Goal: Transaction & Acquisition: Purchase product/service

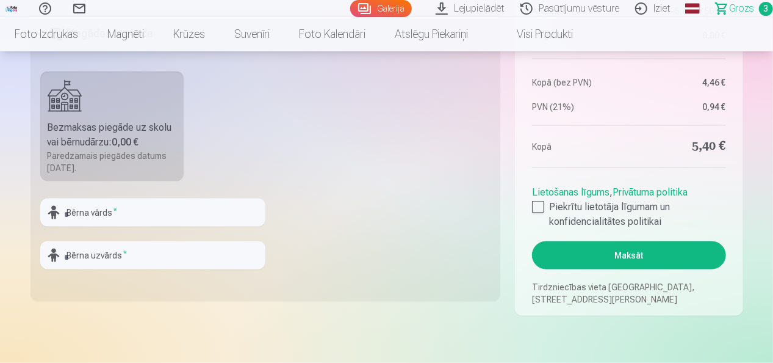
scroll to position [934, 0]
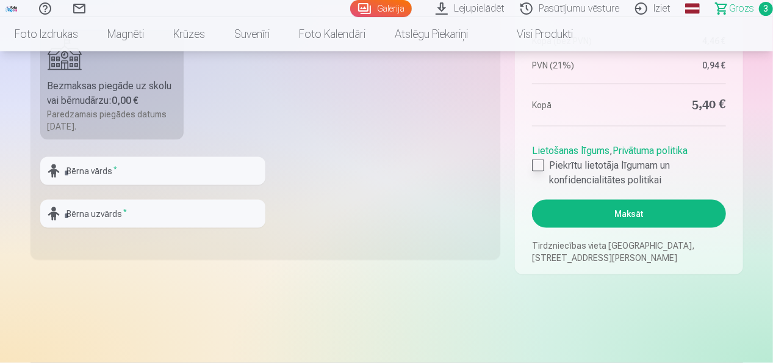
click at [534, 169] on div at bounding box center [538, 165] width 12 height 12
click at [672, 213] on button "Maksāt" at bounding box center [628, 214] width 193 height 28
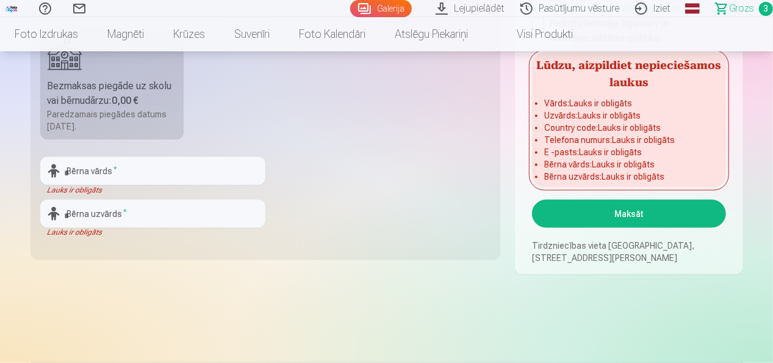
scroll to position [620, 0]
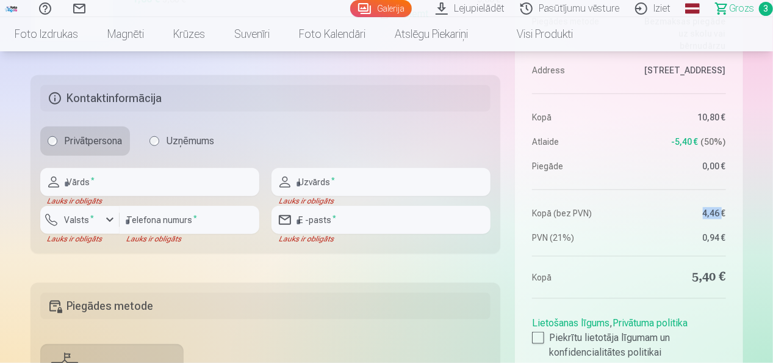
click at [672, 213] on dd "4,46 €" at bounding box center [680, 213] width 91 height 12
click at [116, 194] on input "text" at bounding box center [149, 182] width 219 height 28
type input "****"
type input "**********"
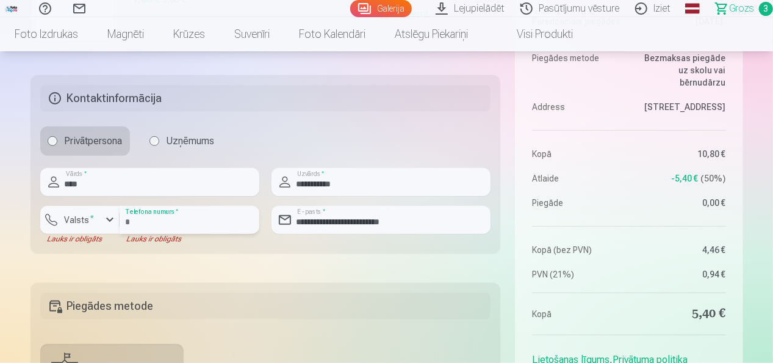
click at [134, 222] on input "number" at bounding box center [190, 220] width 140 height 28
type input "********"
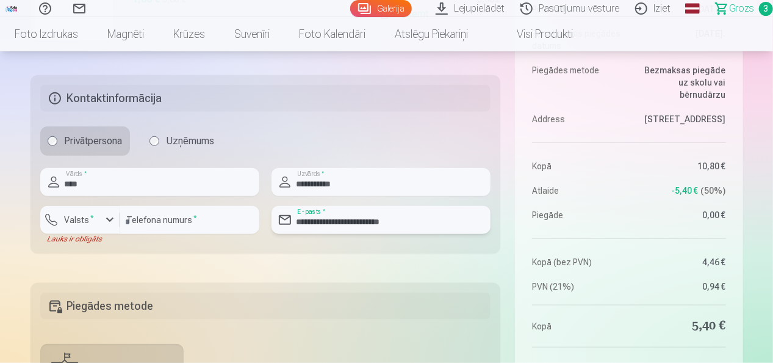
click at [408, 217] on input "**********" at bounding box center [381, 220] width 219 height 28
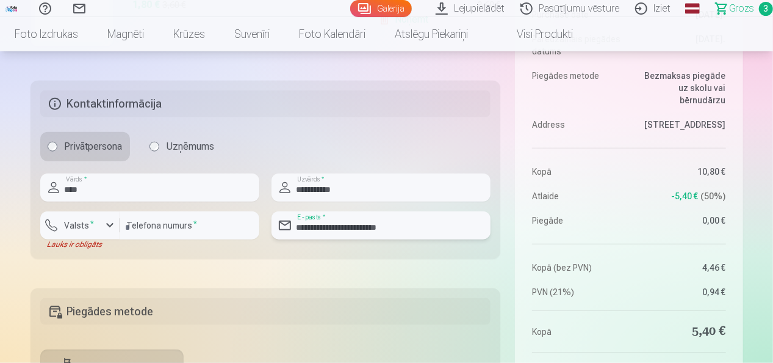
scroll to position [550, 0]
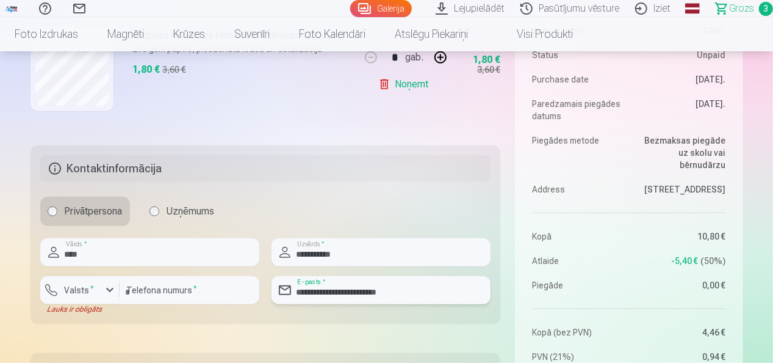
type input "**********"
click at [104, 295] on div "button" at bounding box center [110, 290] width 15 height 15
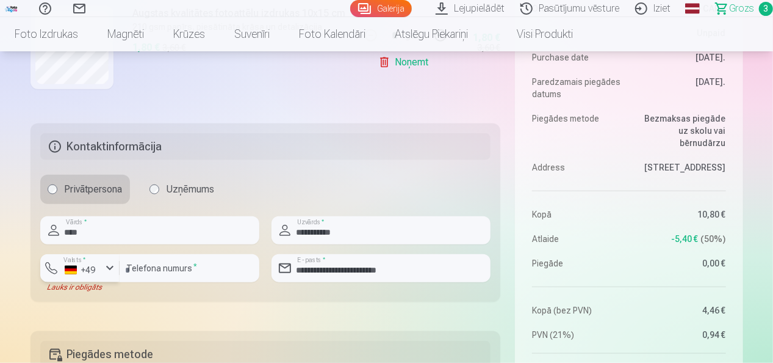
click at [99, 267] on div "+49" at bounding box center [83, 270] width 37 height 12
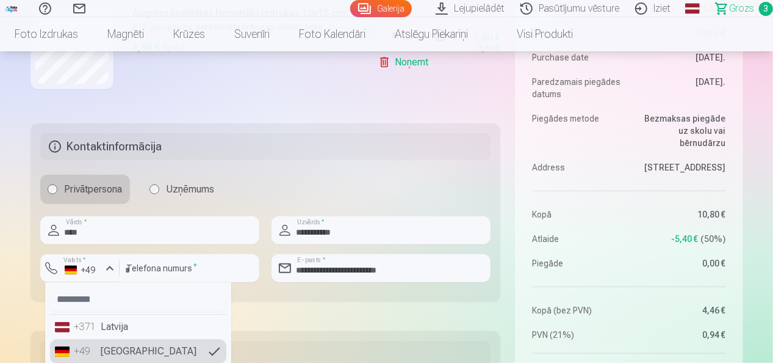
click at [116, 328] on li "+371 Latvija" at bounding box center [138, 326] width 176 height 24
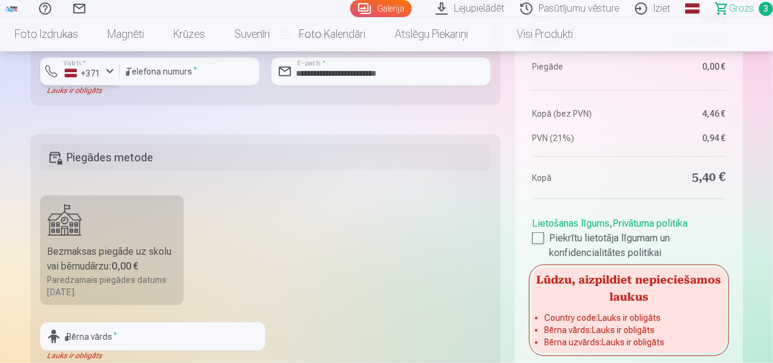
scroll to position [757, 0]
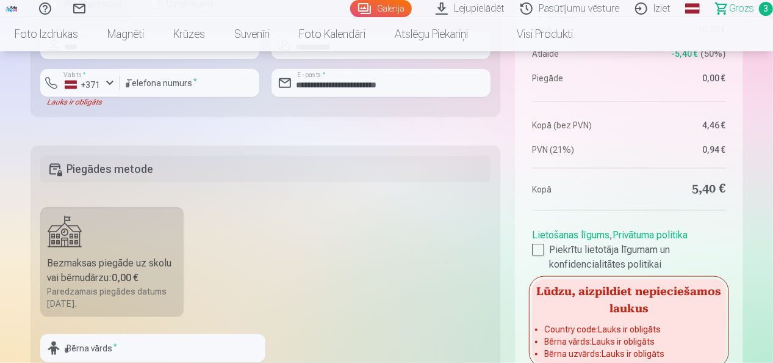
click at [167, 275] on div "Bezmaksas piegāde uz skolu vai bērnudārzu : 0,00 €" at bounding box center [112, 270] width 129 height 29
drag, startPoint x: 120, startPoint y: 167, endPoint x: 395, endPoint y: 190, distance: 275.6
click at [395, 190] on fieldset "Piegādes metode Bezmaksas piegāde uz skolu vai bērnudārzu : 0,00 € Paredzamais …" at bounding box center [266, 291] width 471 height 291
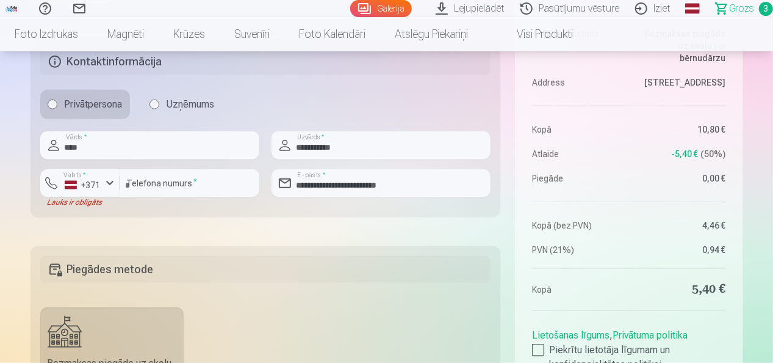
scroll to position [863, 0]
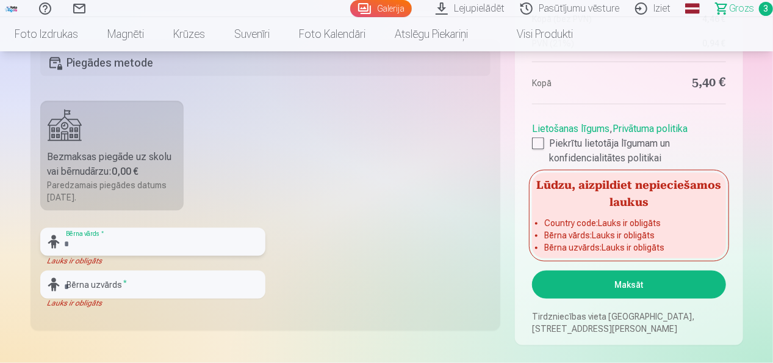
click at [207, 248] on input "text" at bounding box center [152, 242] width 225 height 28
type input "****"
type input "**********"
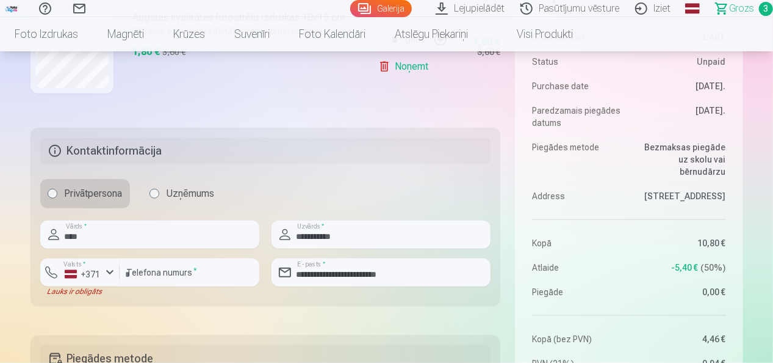
scroll to position [574, 0]
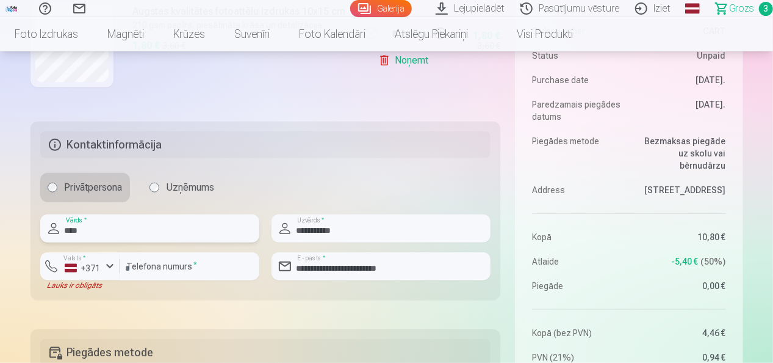
click at [149, 223] on input "****" at bounding box center [149, 228] width 219 height 28
click at [308, 231] on input "**********" at bounding box center [381, 228] width 219 height 28
click at [186, 265] on input "********" at bounding box center [190, 266] width 140 height 28
click at [83, 259] on label "Valsts *" at bounding box center [75, 258] width 30 height 9
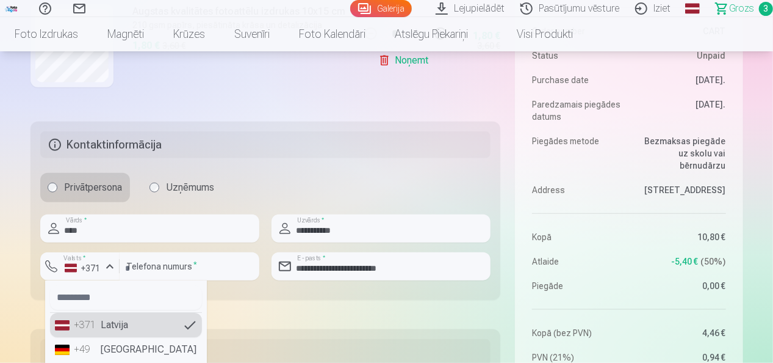
click at [127, 327] on li "+371 Latvija" at bounding box center [126, 324] width 152 height 24
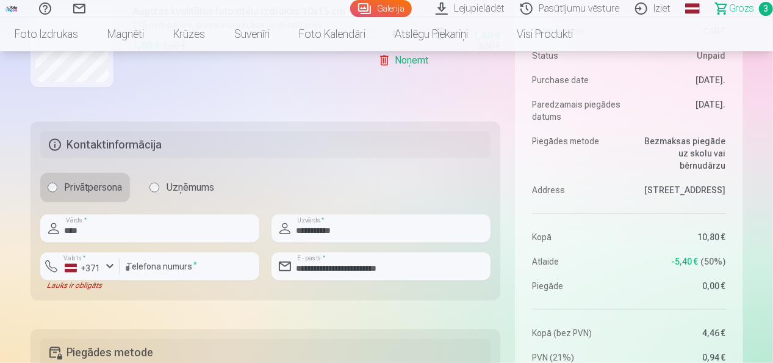
click at [134, 300] on div "Kopsavilkums Order number CART Status Unpaid Purchase date 3.09.2025. Paredzama…" at bounding box center [387, 112] width 713 height 1044
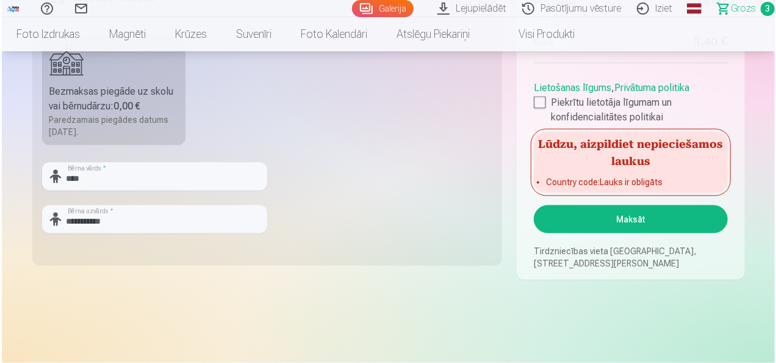
scroll to position [922, 0]
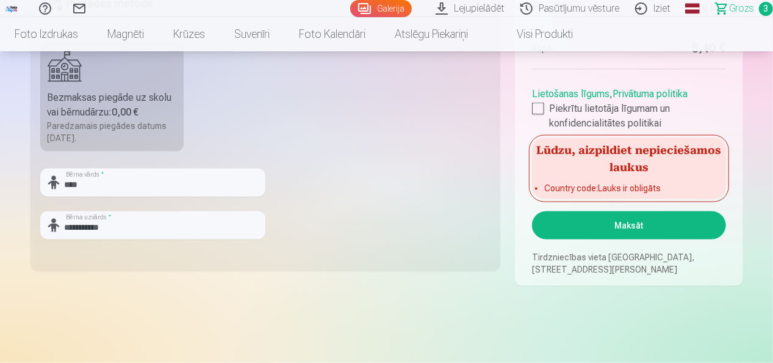
click at [598, 220] on button "Maksāt" at bounding box center [628, 225] width 193 height 28
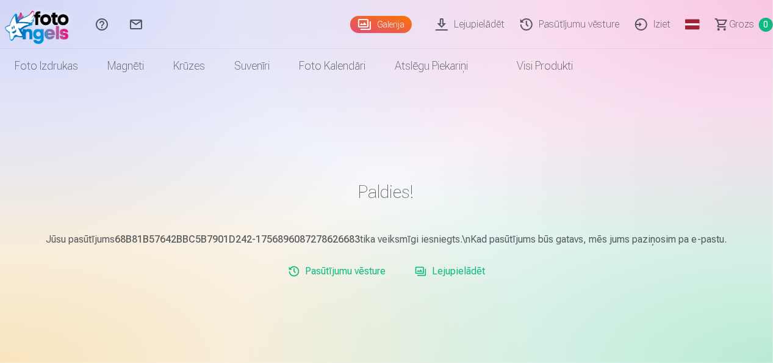
click at [471, 17] on link "Lejupielādēt" at bounding box center [472, 24] width 85 height 49
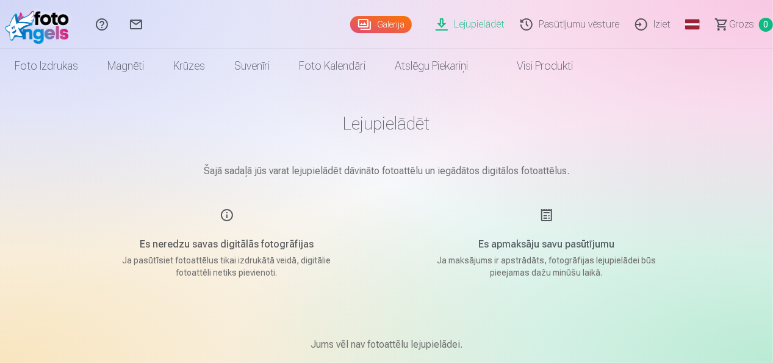
click at [391, 18] on link "Galerija" at bounding box center [381, 24] width 62 height 17
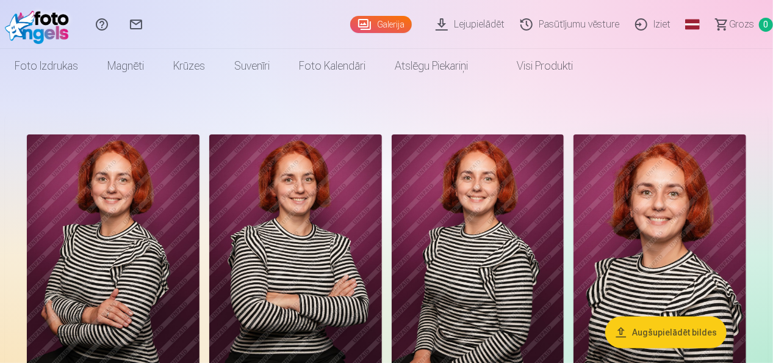
click at [142, 171] on img at bounding box center [113, 263] width 173 height 259
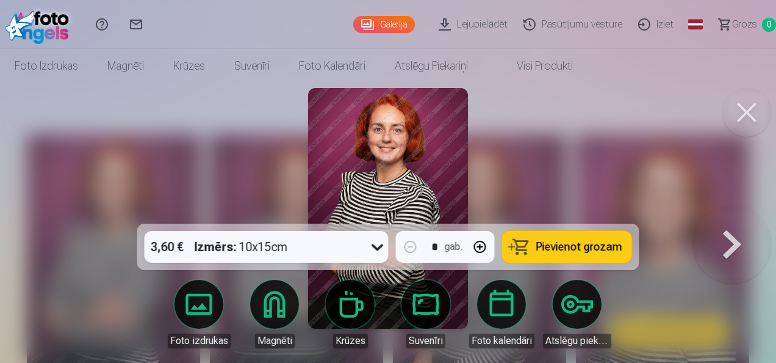
click at [550, 23] on link "Pasūtījumu vēsture" at bounding box center [575, 24] width 115 height 49
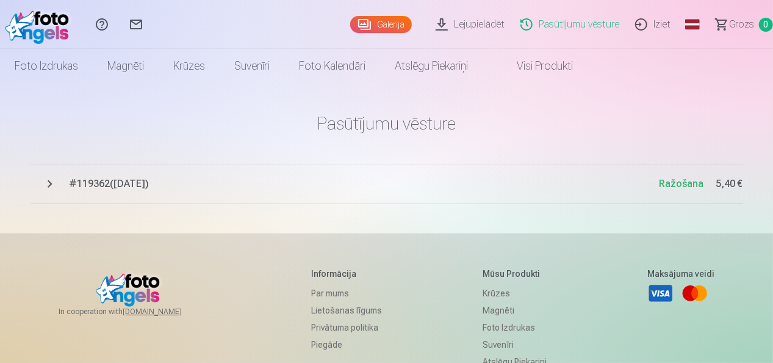
click at [120, 182] on span "# 119362 ( 3.09.2025 )" at bounding box center [365, 183] width 590 height 15
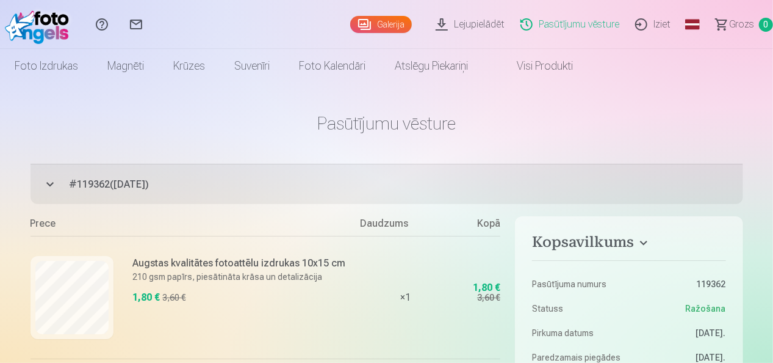
click at [131, 18] on link "Sazinies ar mums" at bounding box center [136, 24] width 34 height 49
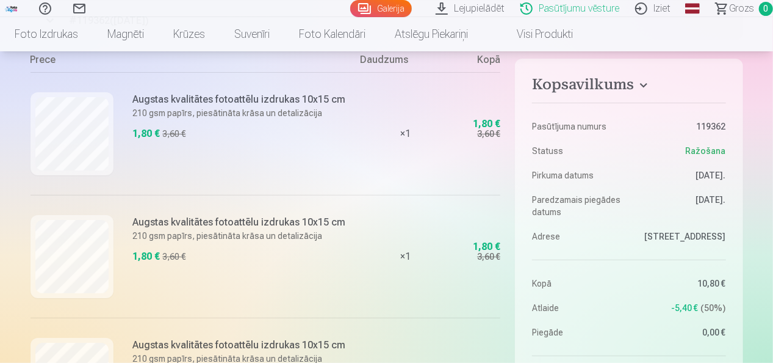
scroll to position [165, 0]
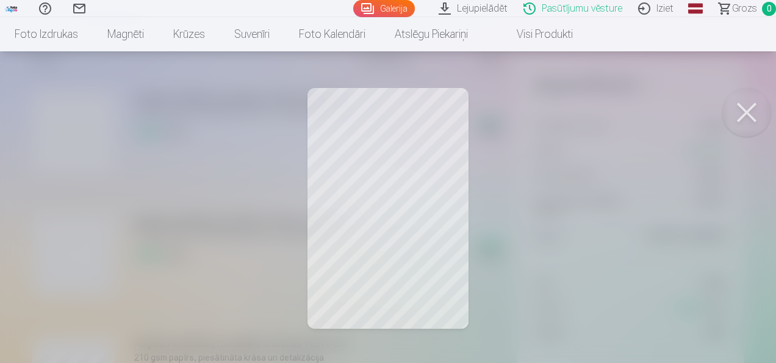
click at [745, 125] on button at bounding box center [747, 112] width 49 height 49
click at [749, 95] on button at bounding box center [747, 112] width 49 height 49
click at [740, 103] on button at bounding box center [747, 112] width 49 height 49
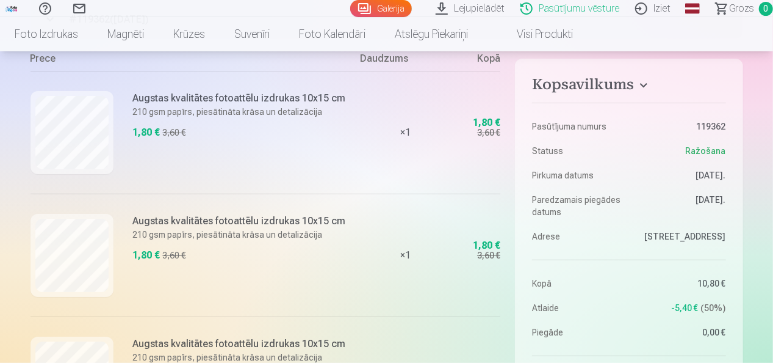
click at [397, 13] on link "Galerija" at bounding box center [381, 8] width 62 height 17
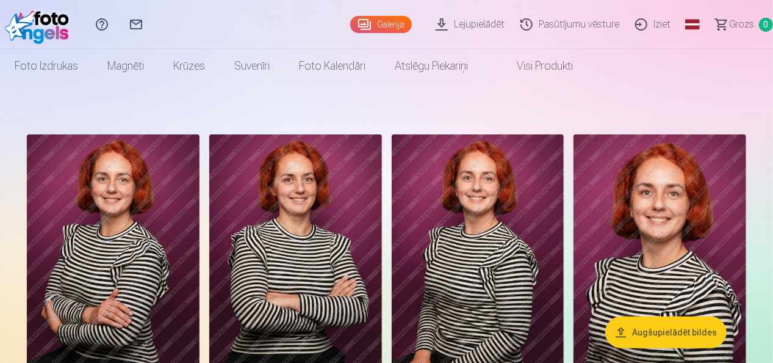
click at [487, 19] on link "Lejupielādēt" at bounding box center [472, 24] width 85 height 49
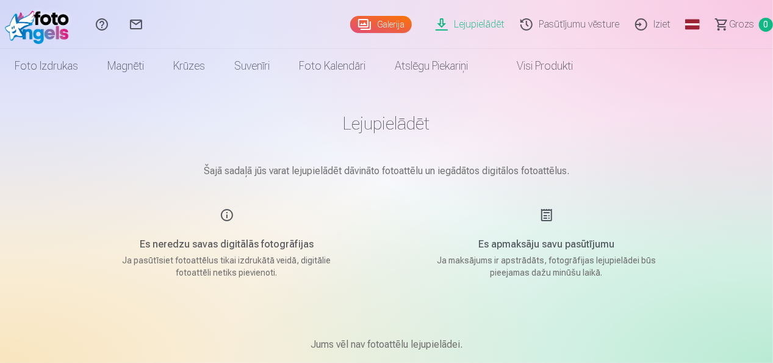
click at [480, 27] on link "Lejupielādēt" at bounding box center [472, 24] width 85 height 49
click at [26, 27] on img at bounding box center [40, 24] width 70 height 39
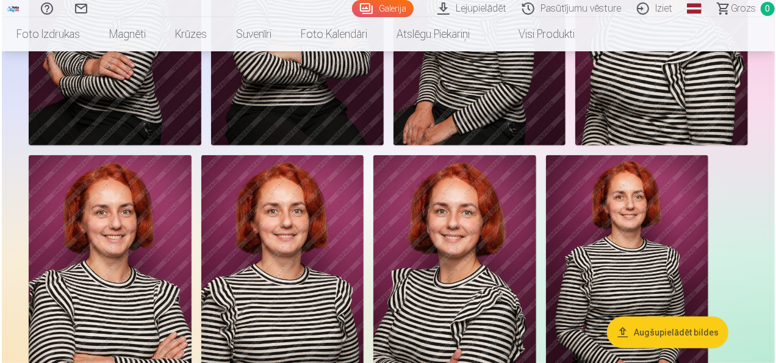
scroll to position [227, 0]
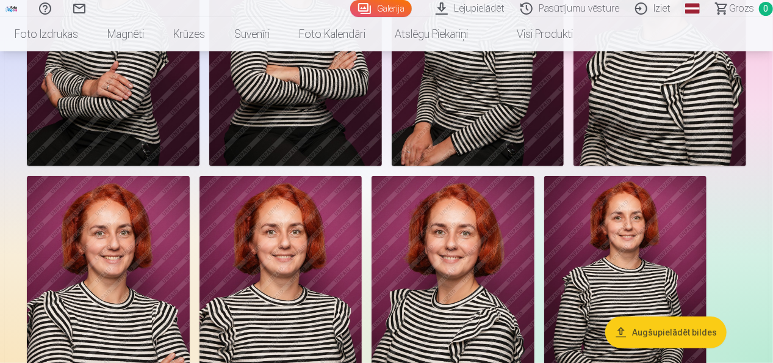
click at [486, 173] on div at bounding box center [386, 163] width 729 height 522
click at [490, 206] on img at bounding box center [453, 298] width 163 height 244
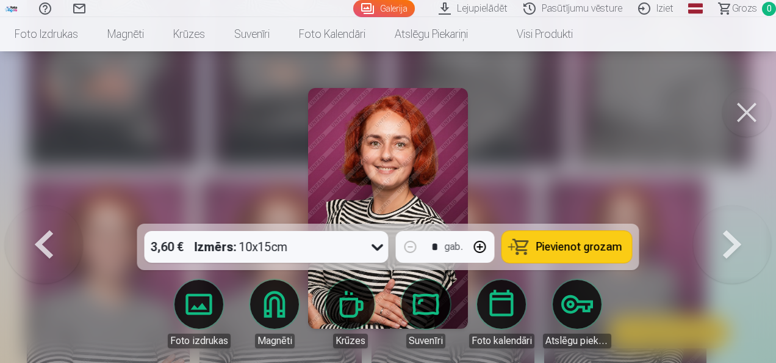
click at [487, 15] on link "Lejupielādēt" at bounding box center [475, 8] width 85 height 17
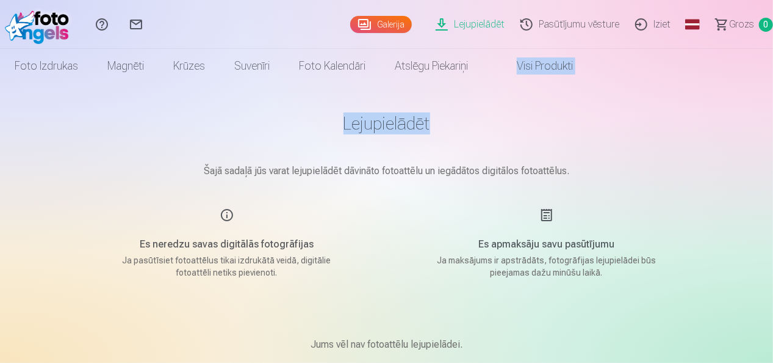
drag, startPoint x: 773, startPoint y: 68, endPoint x: 778, endPoint y: 137, distance: 68.6
click at [773, 137] on html "Palīdzības centrs Sazinies ar mums Galerija Lejupielādēt Pasūtījumu vēsture Izi…" at bounding box center [386, 181] width 773 height 363
click at [395, 28] on link "Galerija" at bounding box center [381, 24] width 62 height 17
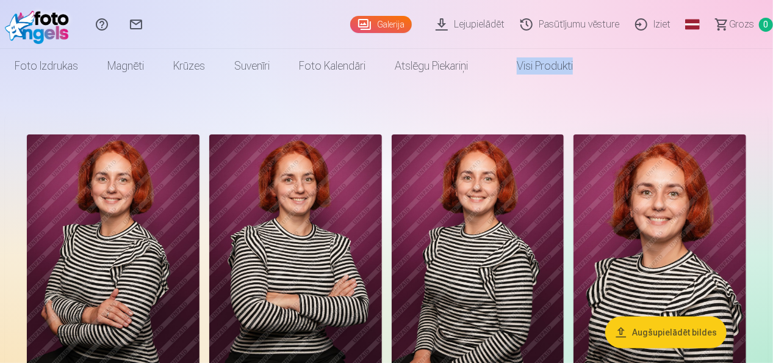
click at [109, 242] on img at bounding box center [113, 263] width 173 height 259
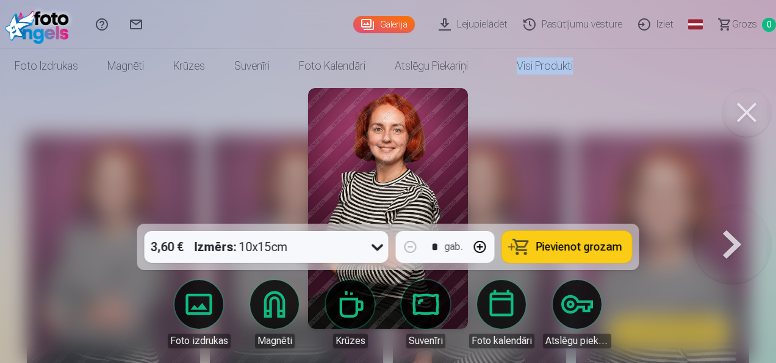
click at [535, 248] on button "Pievienot grozam" at bounding box center [567, 247] width 130 height 32
click at [748, 121] on button at bounding box center [747, 112] width 49 height 49
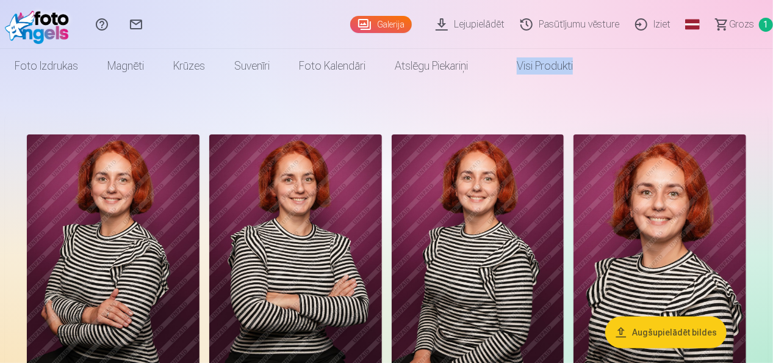
click at [687, 193] on img at bounding box center [660, 263] width 173 height 259
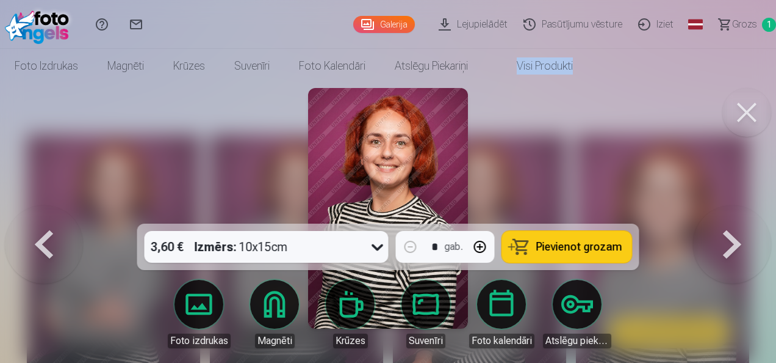
click at [739, 211] on button at bounding box center [732, 208] width 78 height 6
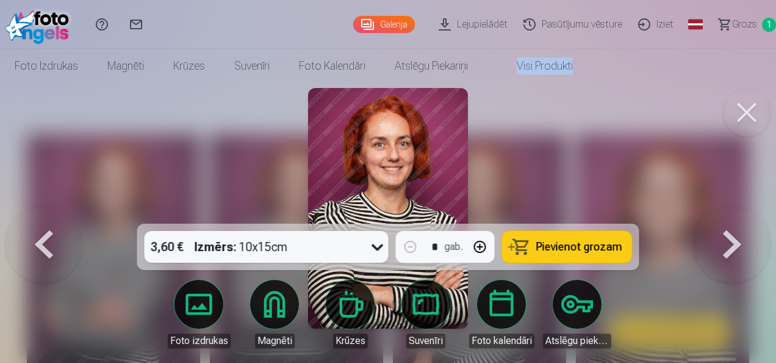
click at [739, 211] on button at bounding box center [732, 208] width 78 height 6
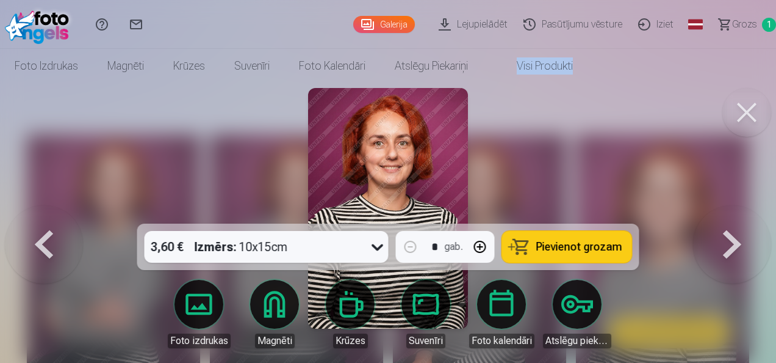
click at [739, 211] on button at bounding box center [732, 208] width 78 height 6
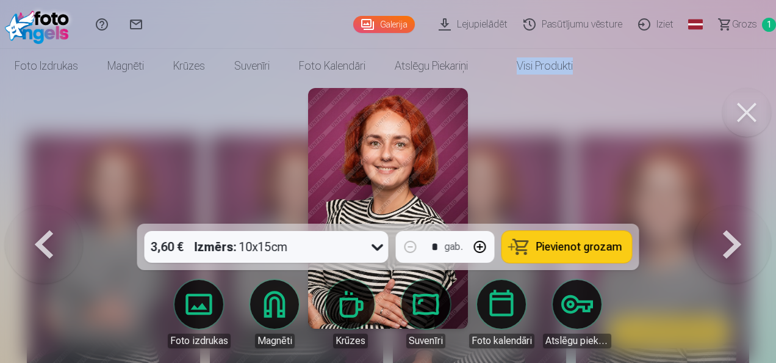
click at [742, 211] on button at bounding box center [732, 208] width 78 height 6
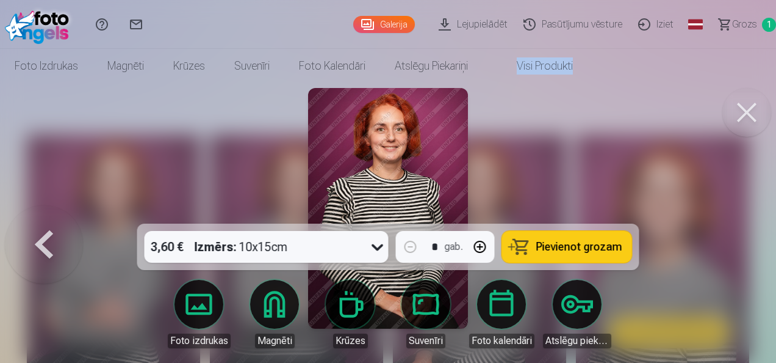
click at [755, 29] on span "Grozs" at bounding box center [744, 24] width 25 height 15
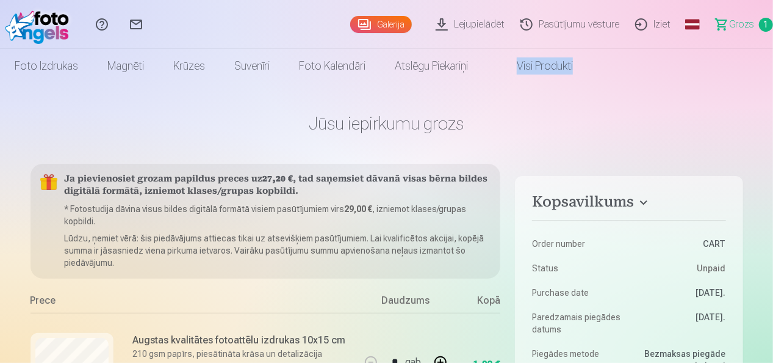
click at [563, 35] on link "Pasūtījumu vēsture" at bounding box center [571, 24] width 115 height 49
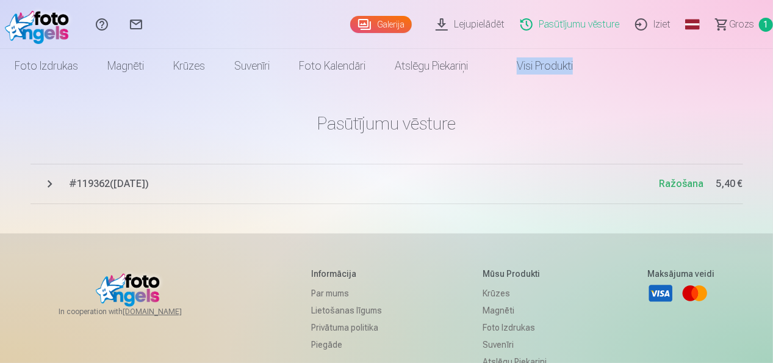
click at [93, 185] on span "# 119362 ( 3.09.2025 )" at bounding box center [365, 183] width 590 height 15
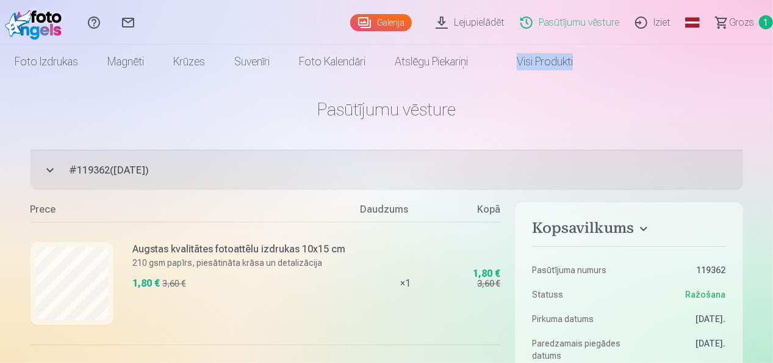
scroll to position [4, 0]
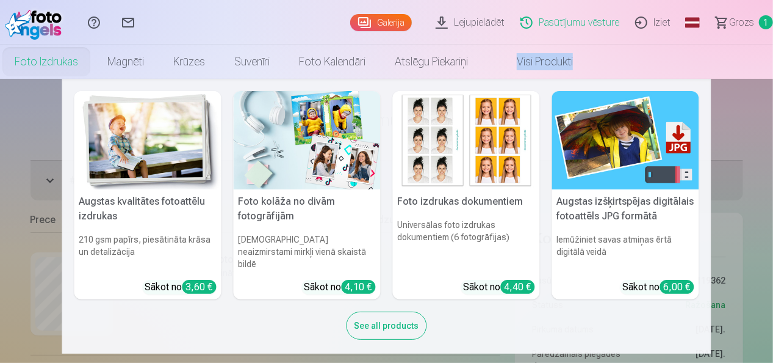
click at [60, 61] on link "Foto izdrukas" at bounding box center [46, 62] width 93 height 34
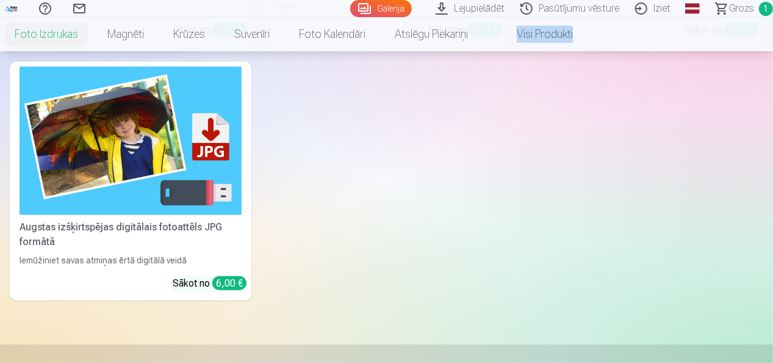
scroll to position [435, 0]
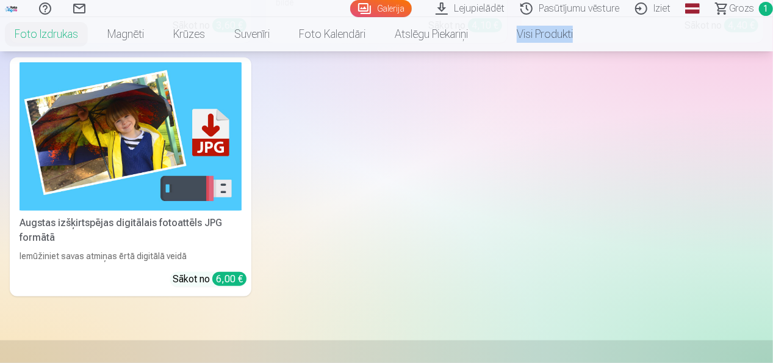
click at [77, 162] on img at bounding box center [131, 136] width 222 height 148
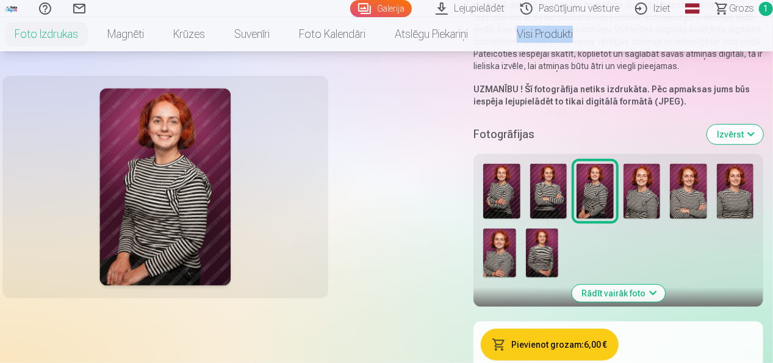
scroll to position [226, 0]
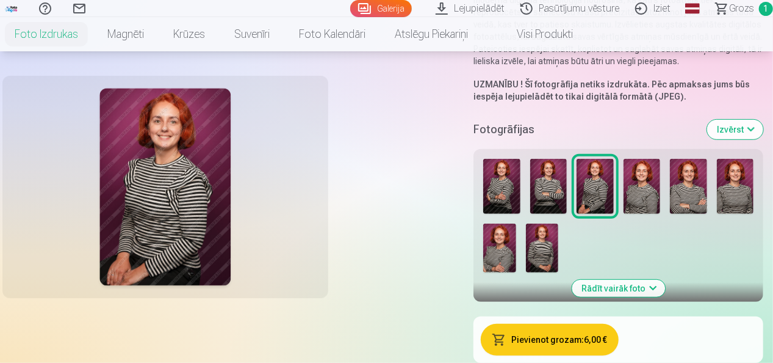
click at [489, 275] on div at bounding box center [618, 216] width 280 height 124
click at [492, 250] on img at bounding box center [499, 247] width 32 height 49
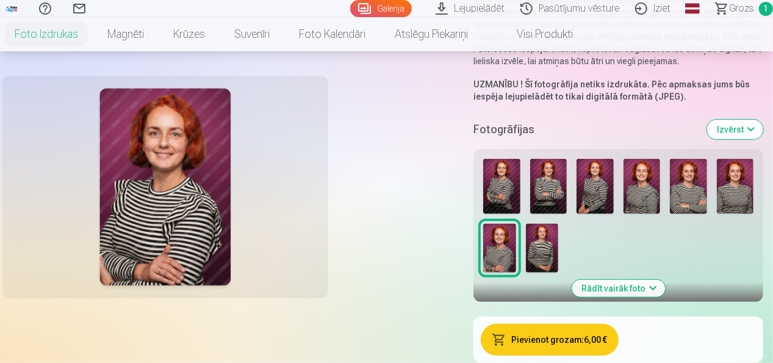
click at [525, 339] on button "Pievienot grozam : 6,00 €" at bounding box center [549, 339] width 137 height 32
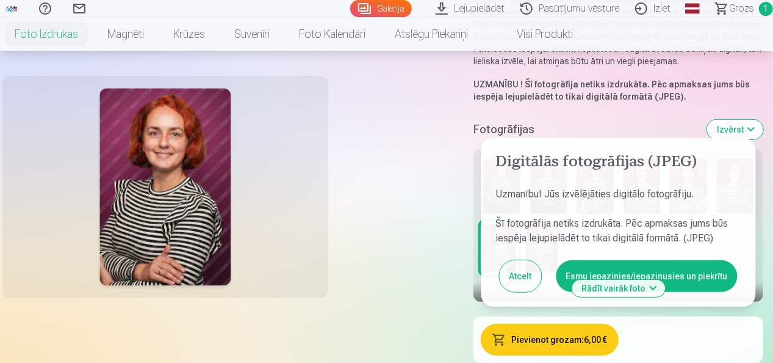
click at [580, 267] on button "Esmu iepazinies/iepazinusies un piekrītu" at bounding box center [647, 276] width 181 height 32
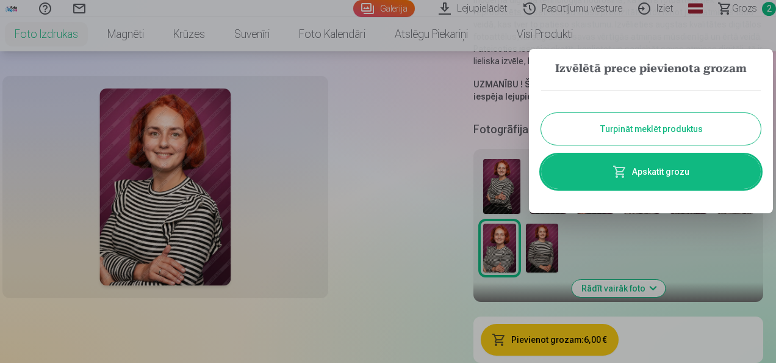
click at [625, 122] on button "Turpināt meklēt produktus" at bounding box center [651, 129] width 220 height 32
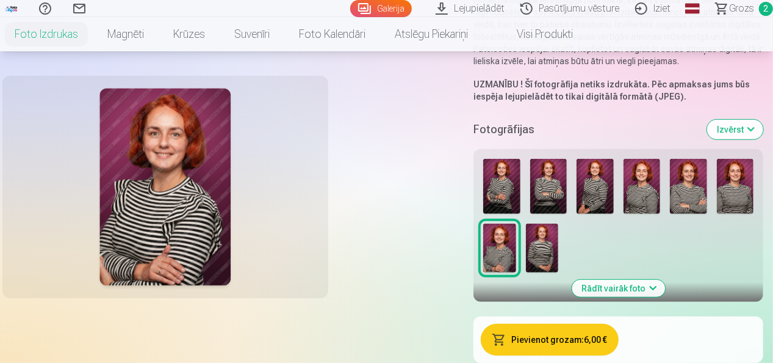
click at [633, 190] on img at bounding box center [642, 187] width 37 height 56
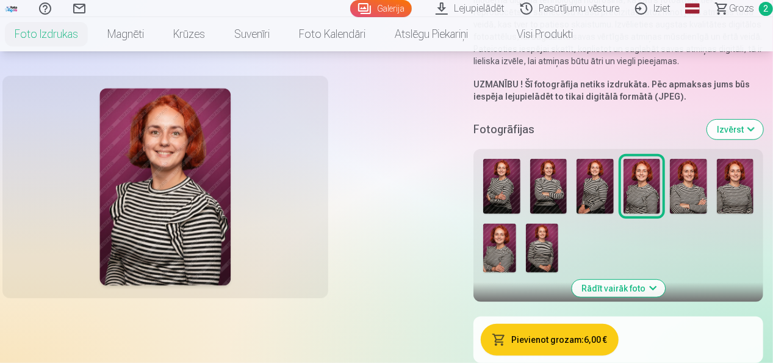
click at [499, 247] on img at bounding box center [499, 247] width 32 height 49
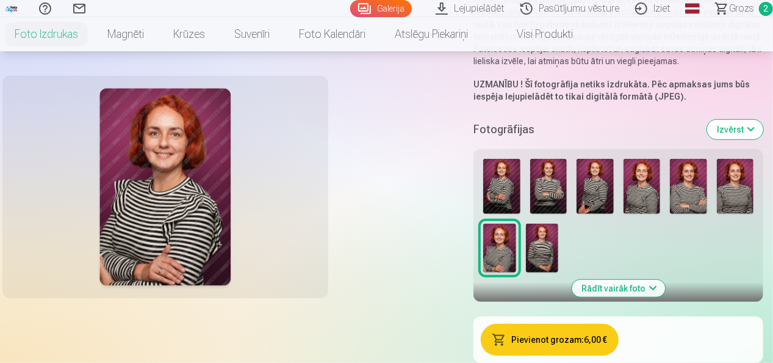
click at [633, 194] on img at bounding box center [642, 187] width 37 height 56
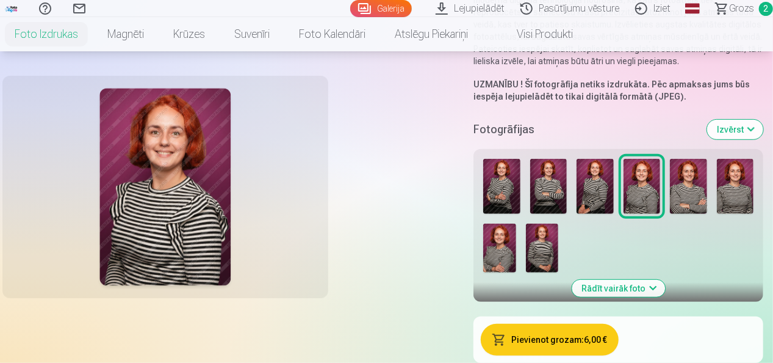
click at [687, 187] on img at bounding box center [688, 187] width 37 height 56
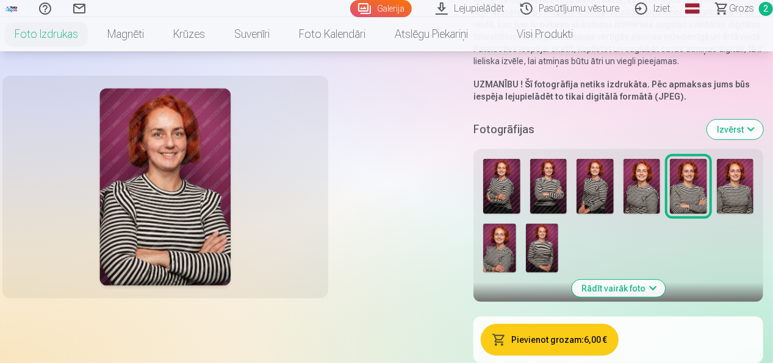
click at [636, 178] on img at bounding box center [642, 187] width 37 height 56
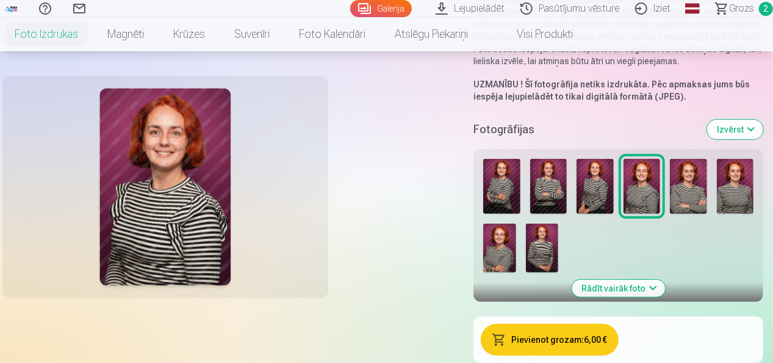
click at [525, 340] on button "Pievienot grozam : 6,00 €" at bounding box center [549, 339] width 137 height 32
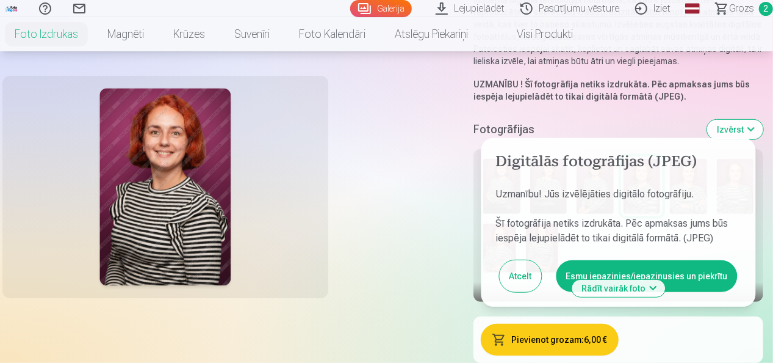
click at [624, 271] on button "Esmu iepazinies/iepazinusies un piekrītu" at bounding box center [647, 276] width 181 height 32
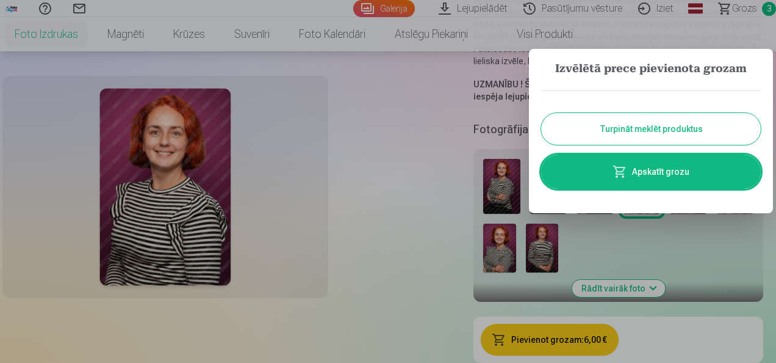
click at [627, 130] on button "Turpināt meklēt produktus" at bounding box center [651, 129] width 220 height 32
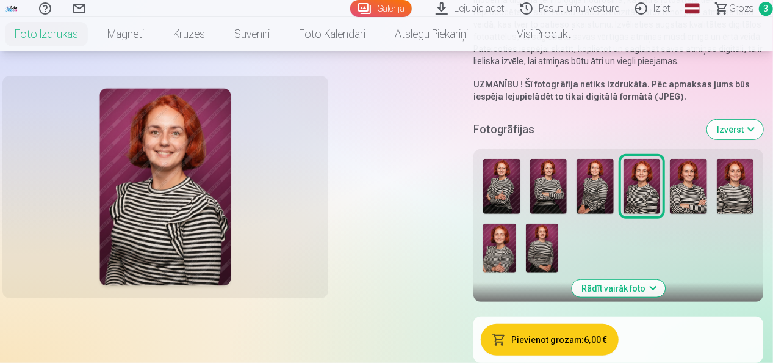
click at [494, 181] on img at bounding box center [501, 187] width 37 height 56
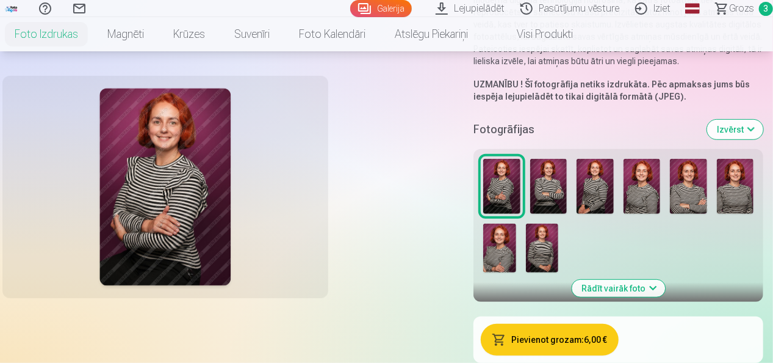
click at [541, 188] on img at bounding box center [548, 187] width 37 height 56
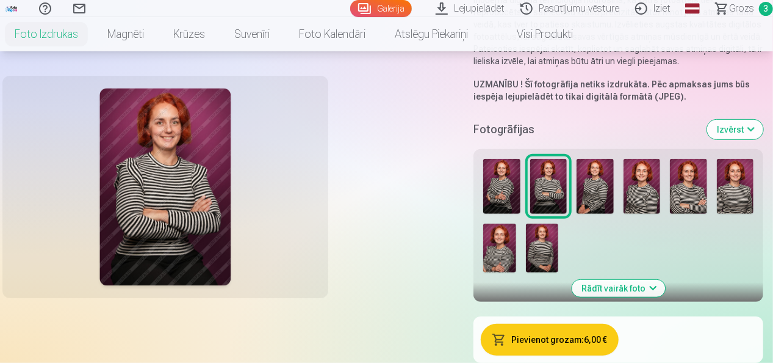
click at [589, 179] on img at bounding box center [595, 187] width 37 height 56
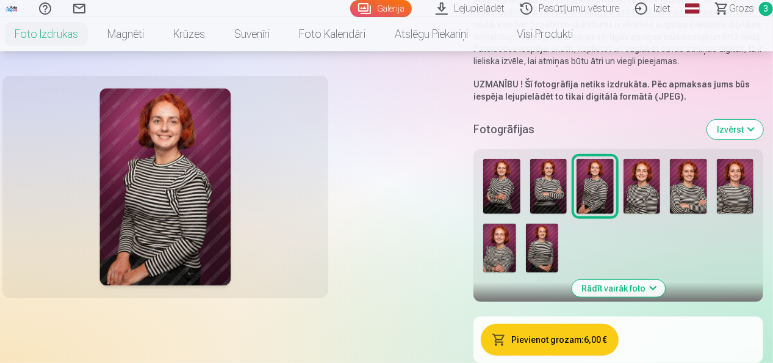
click at [631, 178] on img at bounding box center [642, 187] width 37 height 56
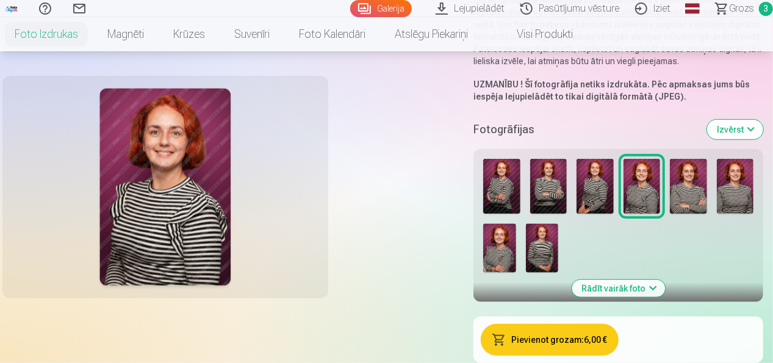
click at [692, 174] on img at bounding box center [688, 187] width 37 height 56
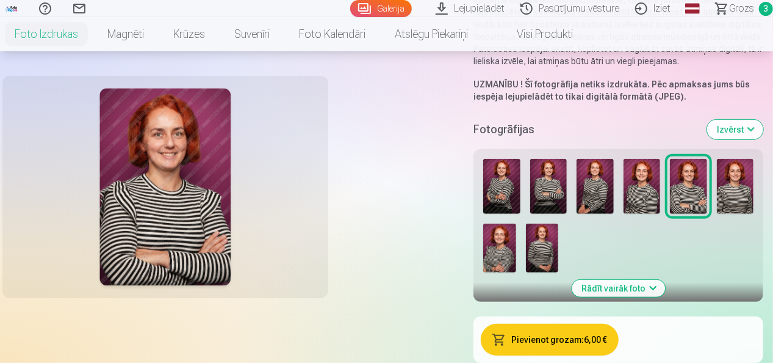
click at [741, 178] on img at bounding box center [735, 187] width 37 height 56
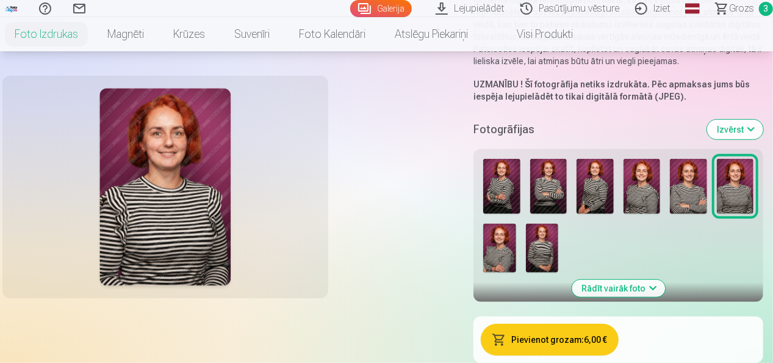
click at [655, 198] on img at bounding box center [642, 187] width 37 height 56
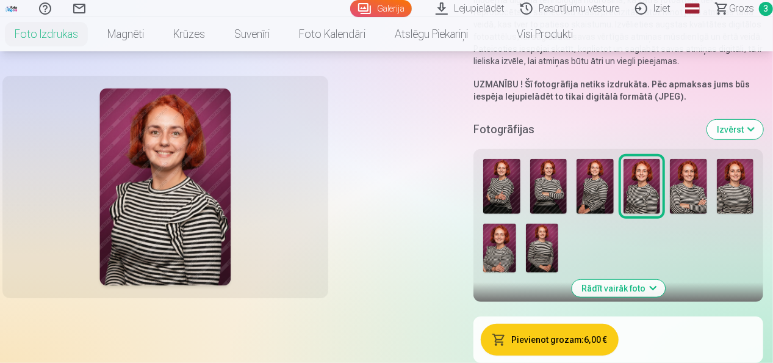
click at [509, 260] on img at bounding box center [499, 247] width 32 height 49
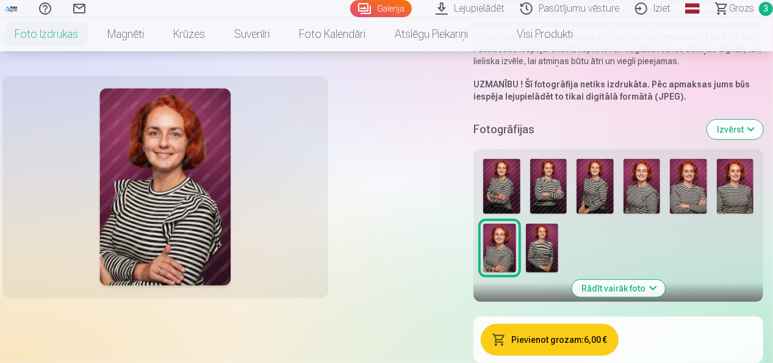
click at [742, 6] on span "Grozs" at bounding box center [741, 8] width 25 height 15
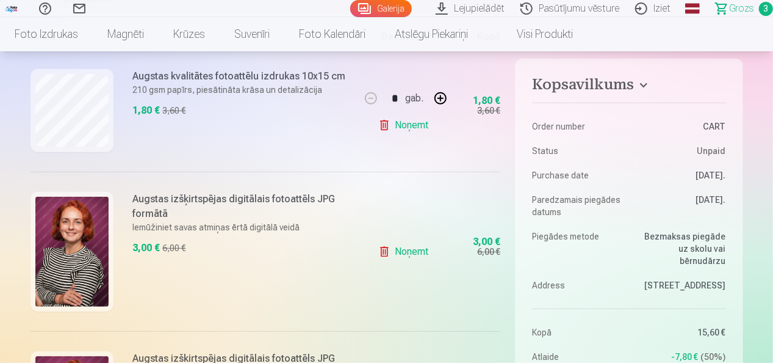
scroll to position [204, 0]
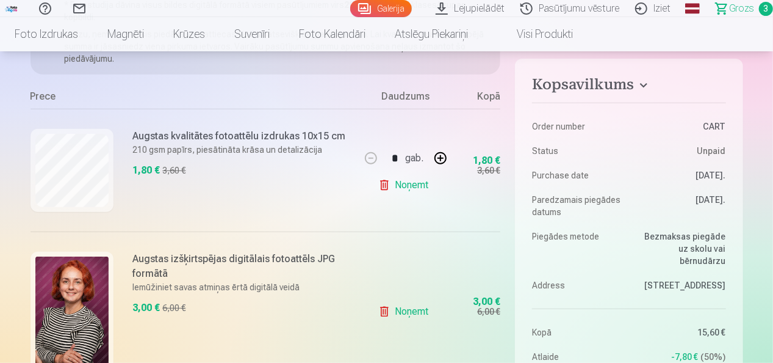
click at [420, 183] on link "Noņemt" at bounding box center [406, 185] width 56 height 24
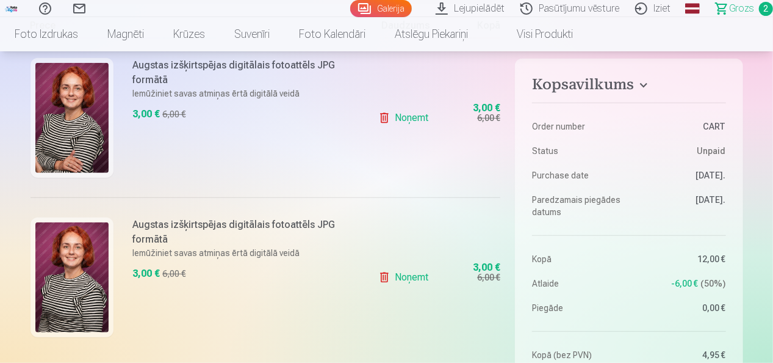
scroll to position [264, 0]
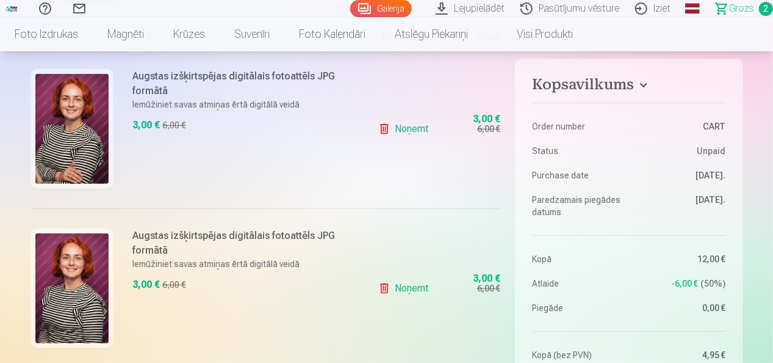
click at [410, 126] on link "Noņemt" at bounding box center [406, 129] width 56 height 24
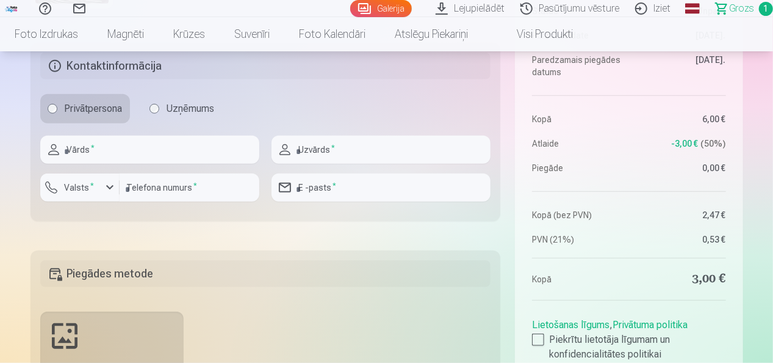
scroll to position [366, 0]
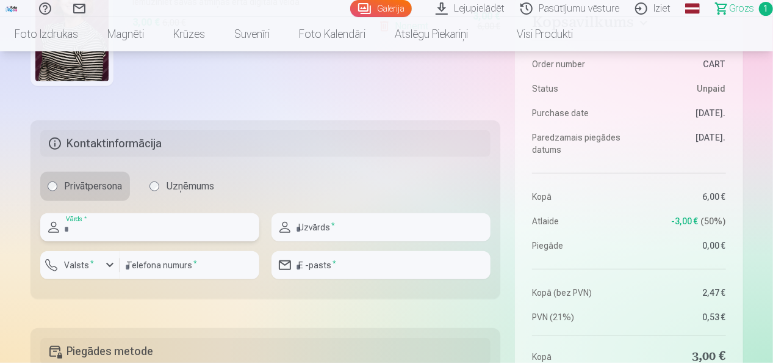
click at [168, 223] on input "text" at bounding box center [149, 227] width 219 height 28
type input "****"
type input "**********"
click at [365, 271] on input "**********" at bounding box center [381, 265] width 219 height 28
click at [420, 262] on input "**********" at bounding box center [381, 265] width 219 height 28
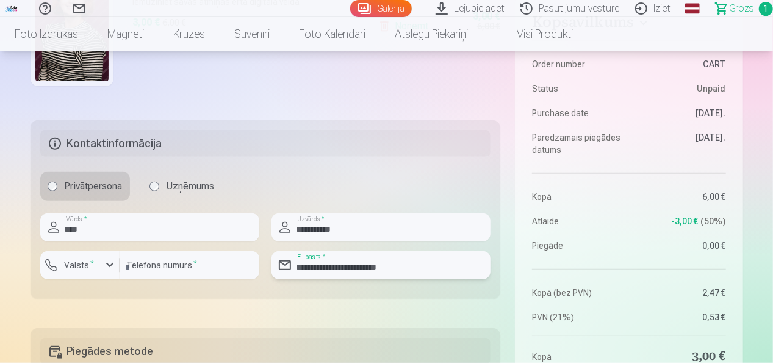
type input "**********"
click at [429, 319] on div "Kopsavilkums Order number CART Status Unpaid Purchase date 3.09.2025. Paredzama…" at bounding box center [387, 161] width 713 height 728
click at [103, 261] on div "button" at bounding box center [110, 265] width 15 height 15
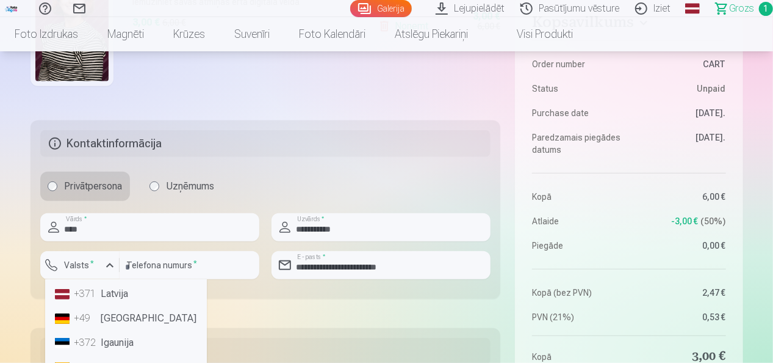
click at [107, 294] on li "+371 Latvija" at bounding box center [126, 293] width 152 height 24
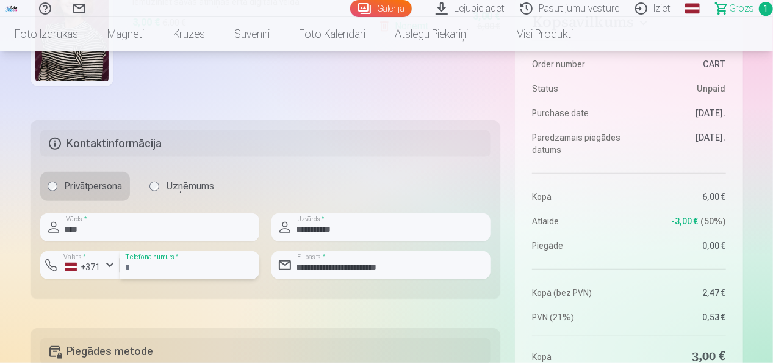
click at [146, 278] on input "number" at bounding box center [190, 265] width 140 height 28
type input "********"
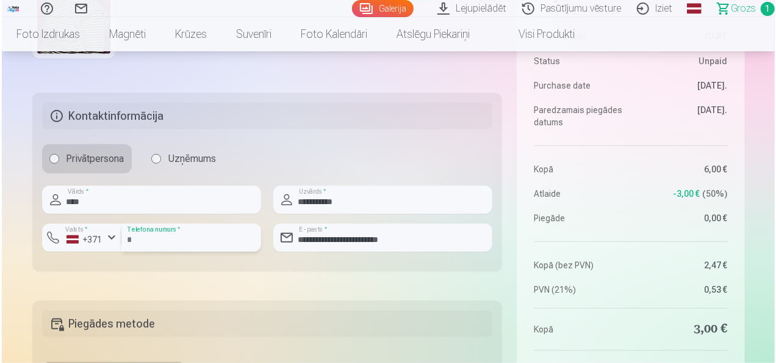
scroll to position [532, 0]
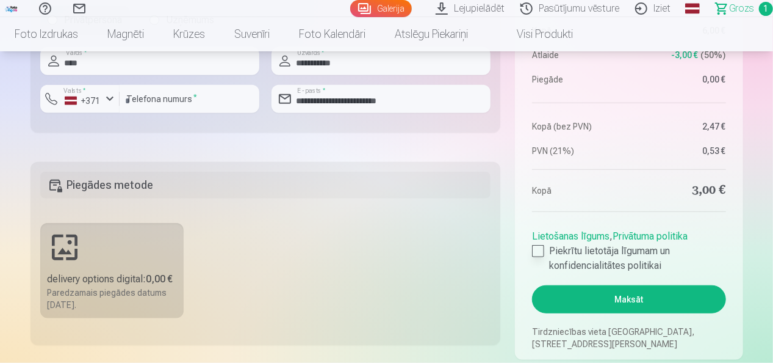
click at [541, 245] on div at bounding box center [538, 251] width 12 height 12
click at [585, 300] on button "Maksāt" at bounding box center [628, 299] width 193 height 28
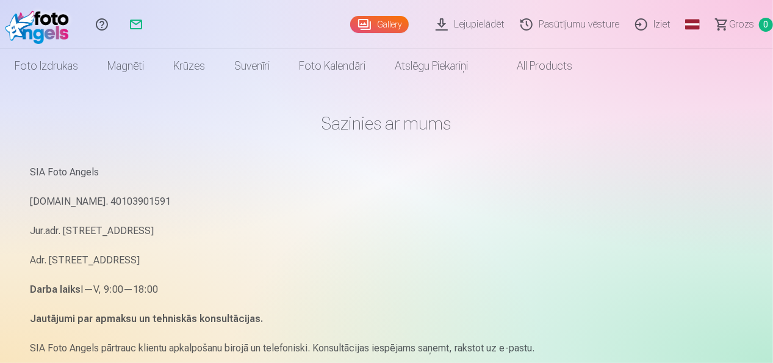
click at [488, 24] on link "Lejupielādēt" at bounding box center [472, 24] width 85 height 49
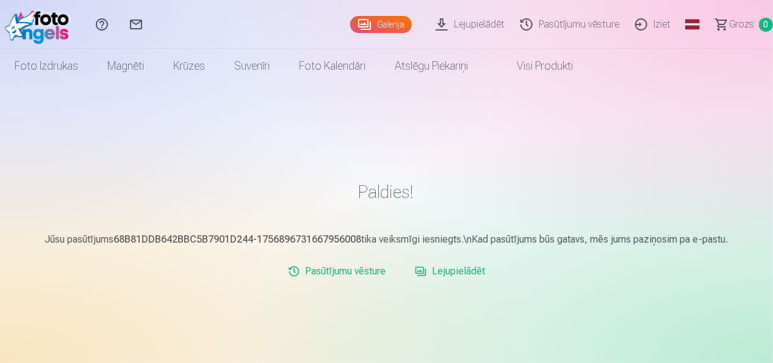
click at [466, 18] on link "Lejupielādēt" at bounding box center [472, 24] width 85 height 49
click at [474, 26] on link "Lejupielādēt" at bounding box center [472, 24] width 85 height 49
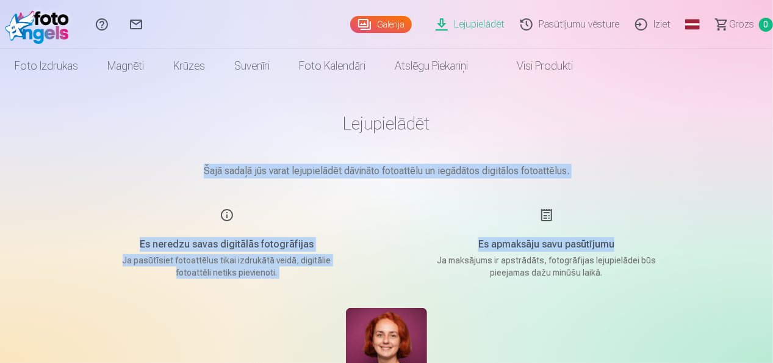
drag, startPoint x: 773, startPoint y: 111, endPoint x: 775, endPoint y: 203, distance: 92.2
click at [773, 203] on html "Palīdzības centrs Sazinies ar mums Galerija Lejupielādēt Pasūtījumu vēsture Izi…" at bounding box center [386, 181] width 773 height 363
drag, startPoint x: 775, startPoint y: 203, endPoint x: 743, endPoint y: 245, distance: 52.7
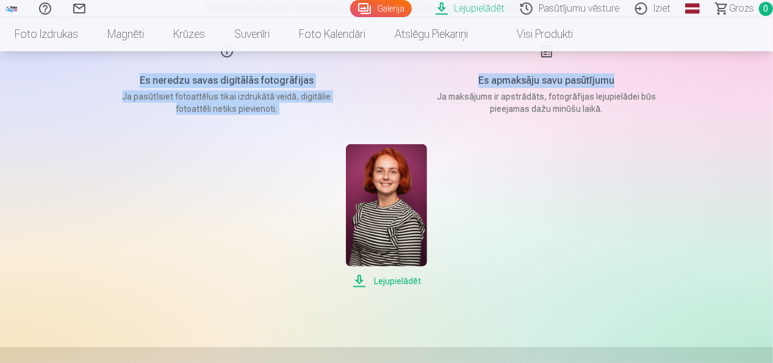
scroll to position [201, 0]
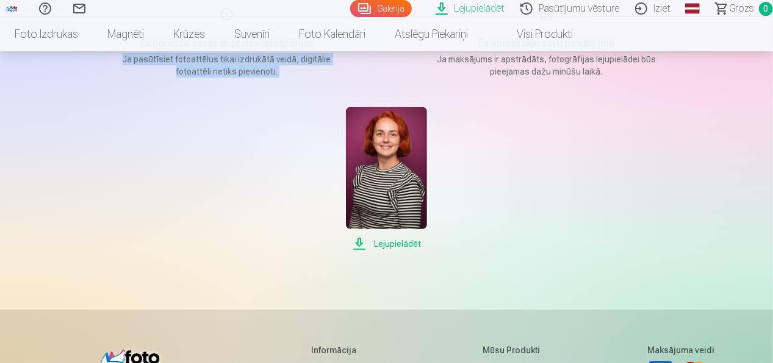
click at [392, 241] on span "Lejupielādēt" at bounding box center [386, 243] width 81 height 15
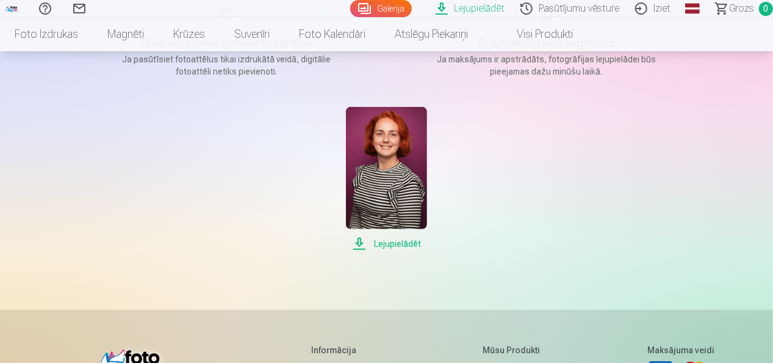
click at [763, 103] on div "Palīdzības centrs Sazinies ar mums Galerija Lejupielādēt Pasūtījumu vēsture Izi…" at bounding box center [386, 222] width 773 height 846
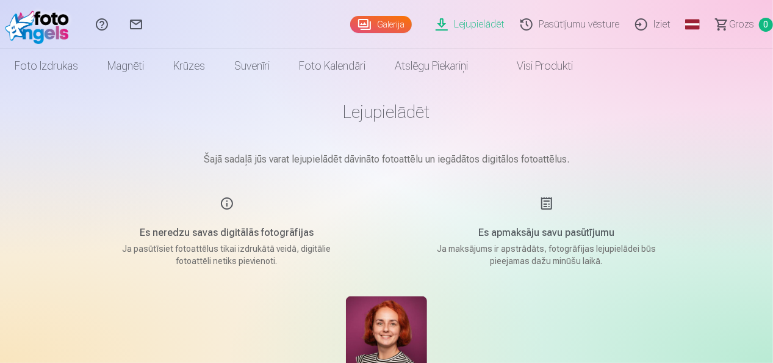
scroll to position [0, 0]
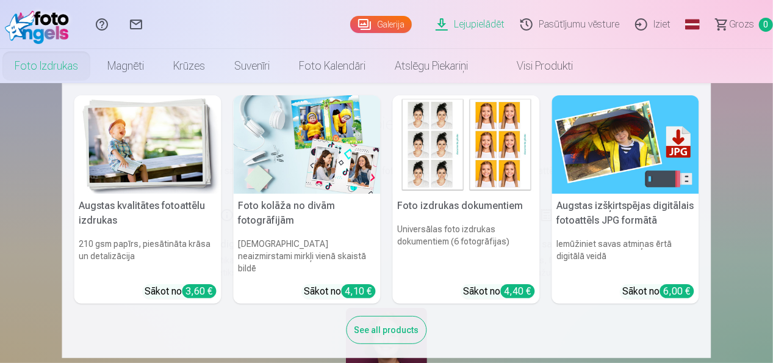
click at [29, 25] on img at bounding box center [40, 24] width 70 height 39
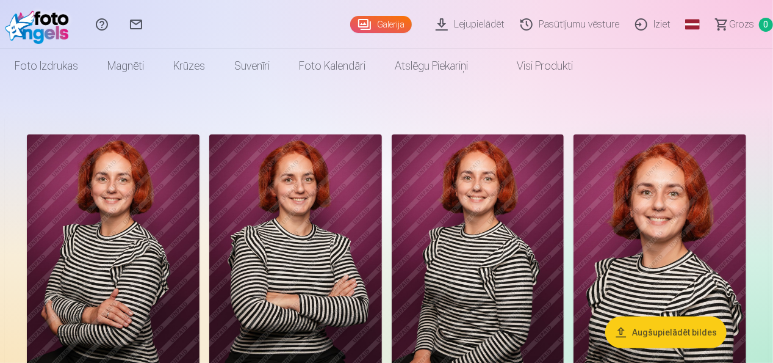
click at [41, 31] on img at bounding box center [40, 24] width 70 height 39
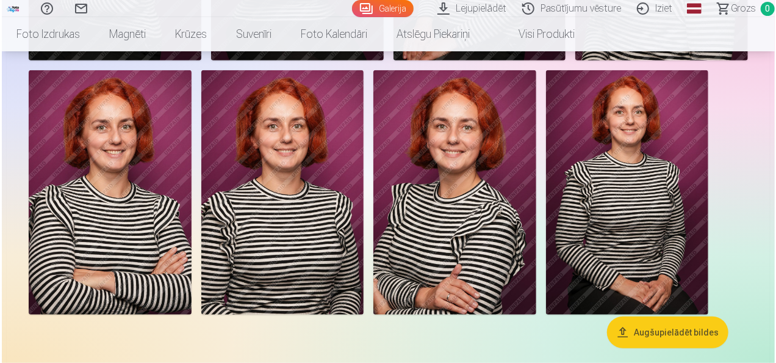
scroll to position [338, 0]
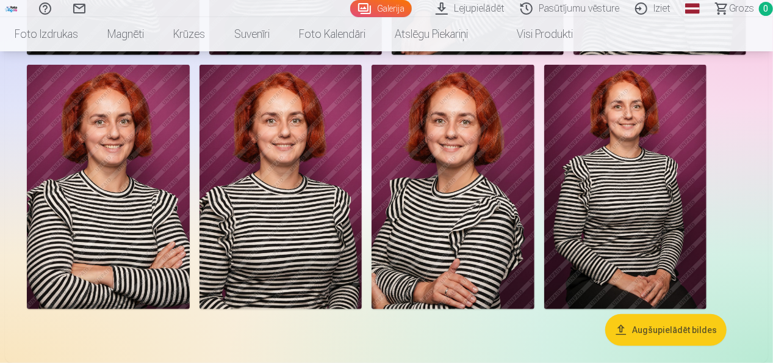
click at [451, 126] on img at bounding box center [453, 187] width 163 height 244
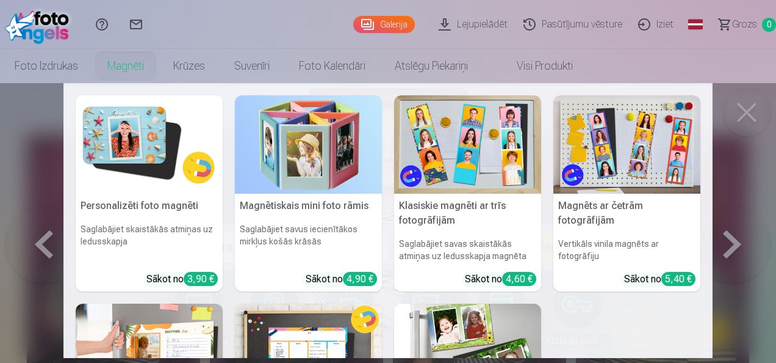
click at [20, 131] on nav "Personalizēti foto magnēti Saglabājiet skaistākās atmiņas uz ledusskapja Sākot …" at bounding box center [388, 220] width 776 height 275
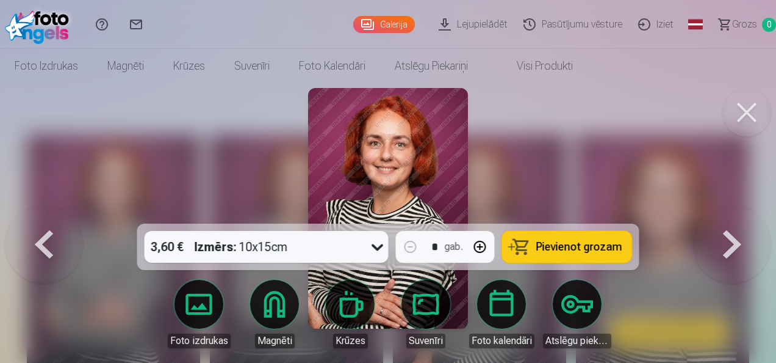
click at [43, 32] on img at bounding box center [40, 24] width 70 height 39
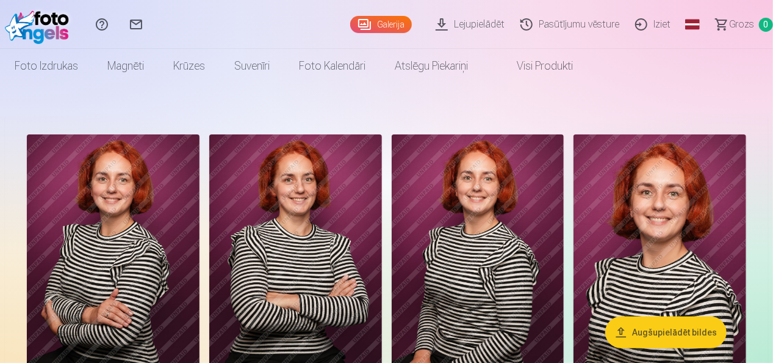
click at [655, 26] on link "Iziet" at bounding box center [654, 24] width 51 height 49
